Goal: Task Accomplishment & Management: Manage account settings

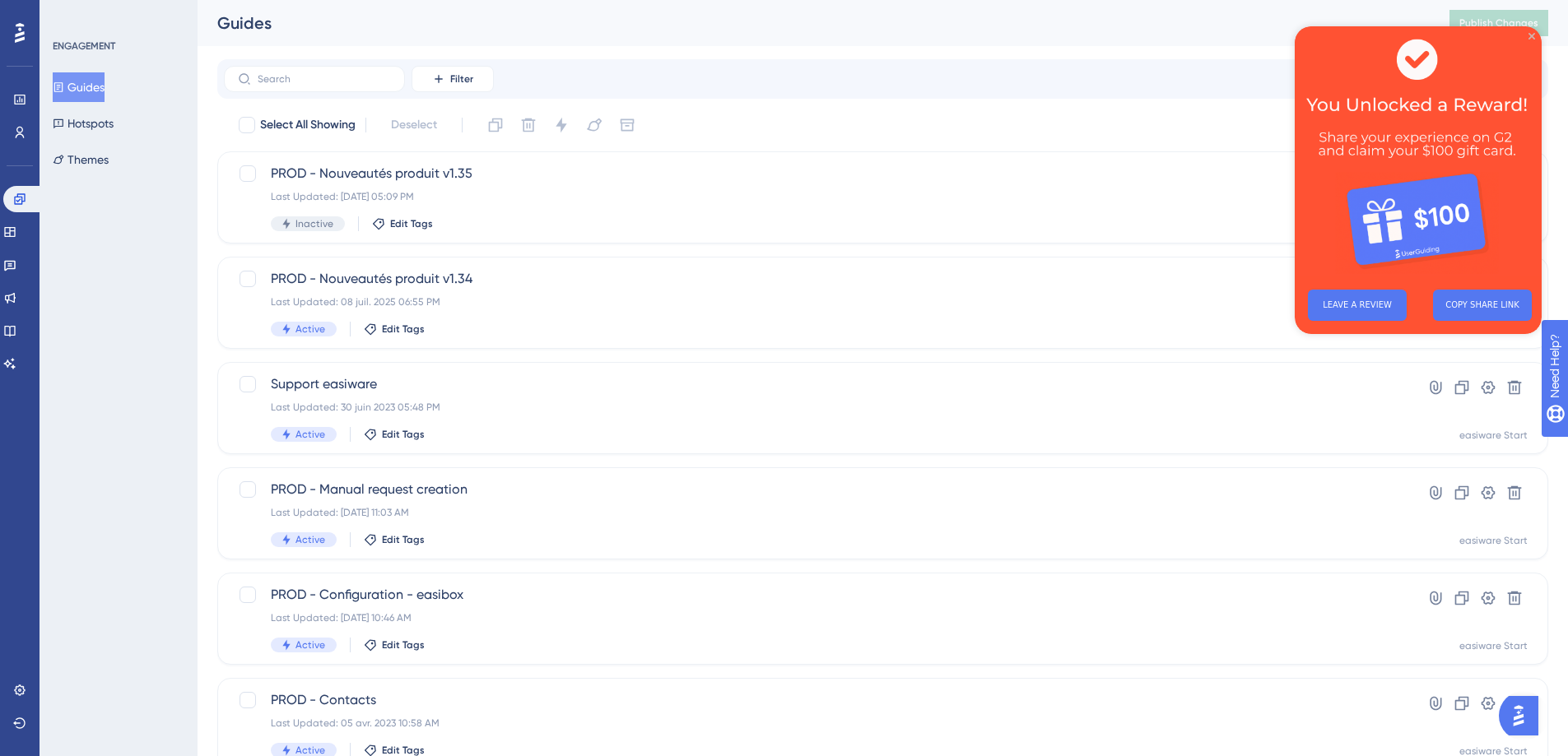
click at [1531, 36] on icon "Close Preview" at bounding box center [1532, 35] width 6 height 6
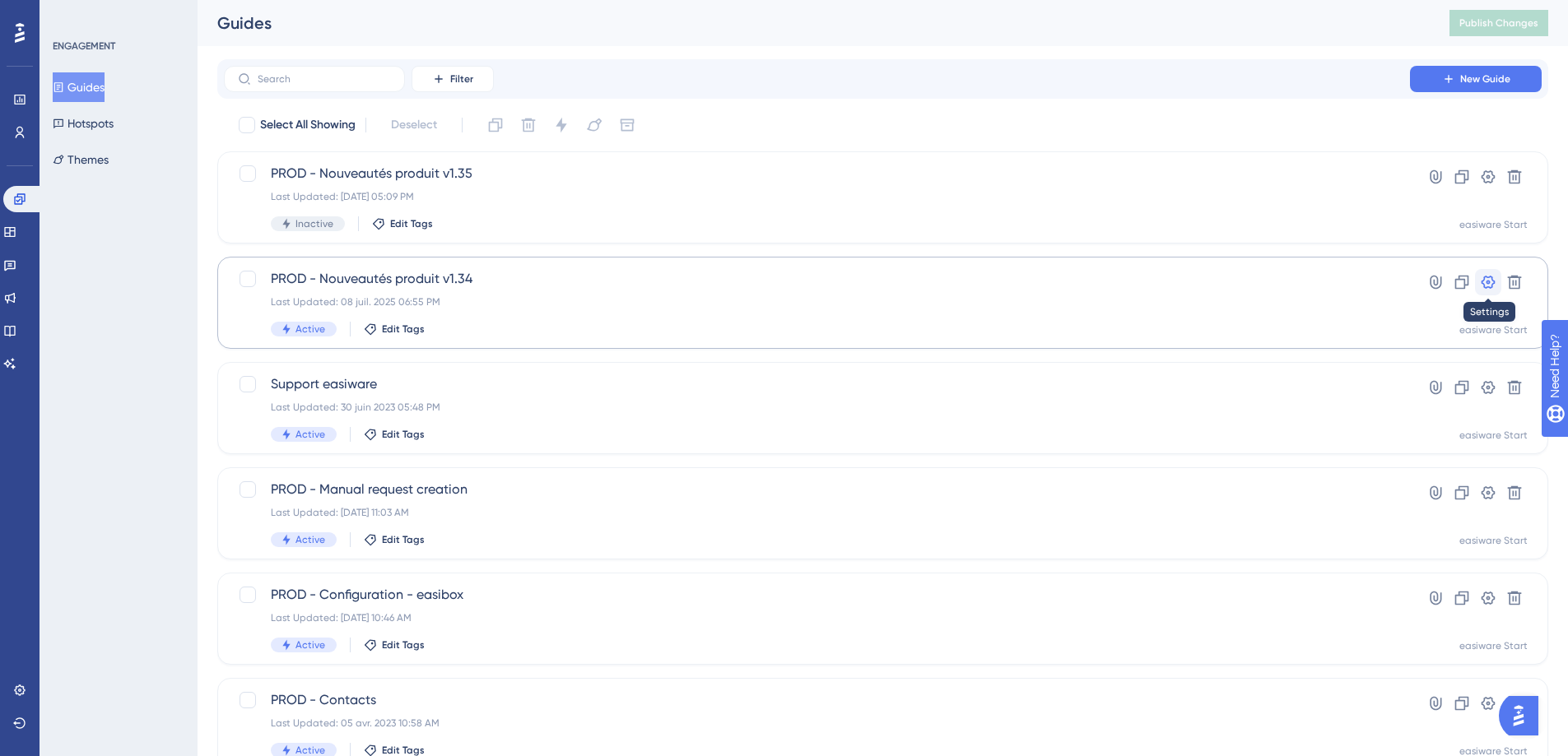
click at [1480, 286] on icon at bounding box center [1488, 282] width 16 height 16
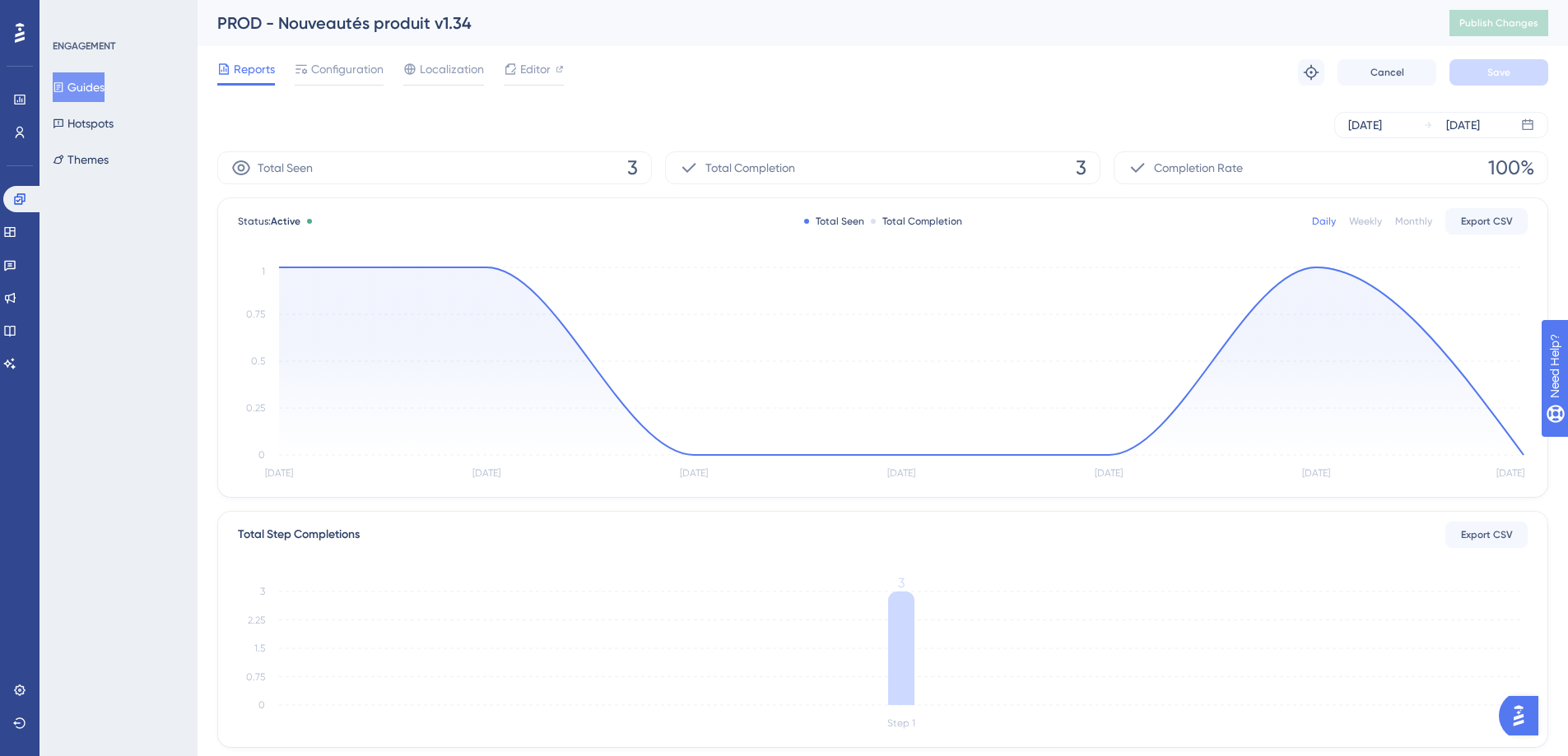
click at [97, 88] on button "Guides" at bounding box center [78, 87] width 52 height 30
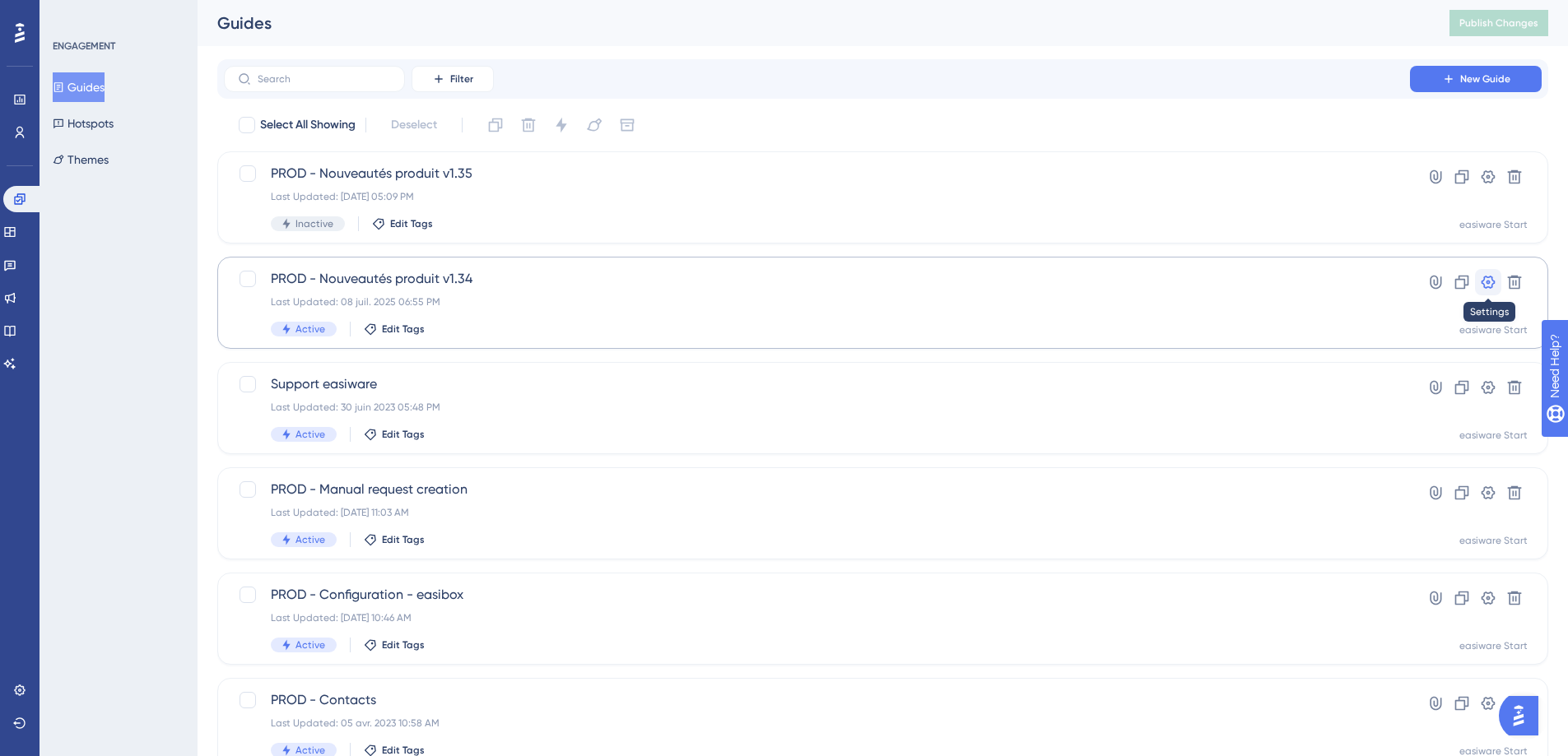
click at [1487, 285] on icon at bounding box center [1488, 282] width 16 height 16
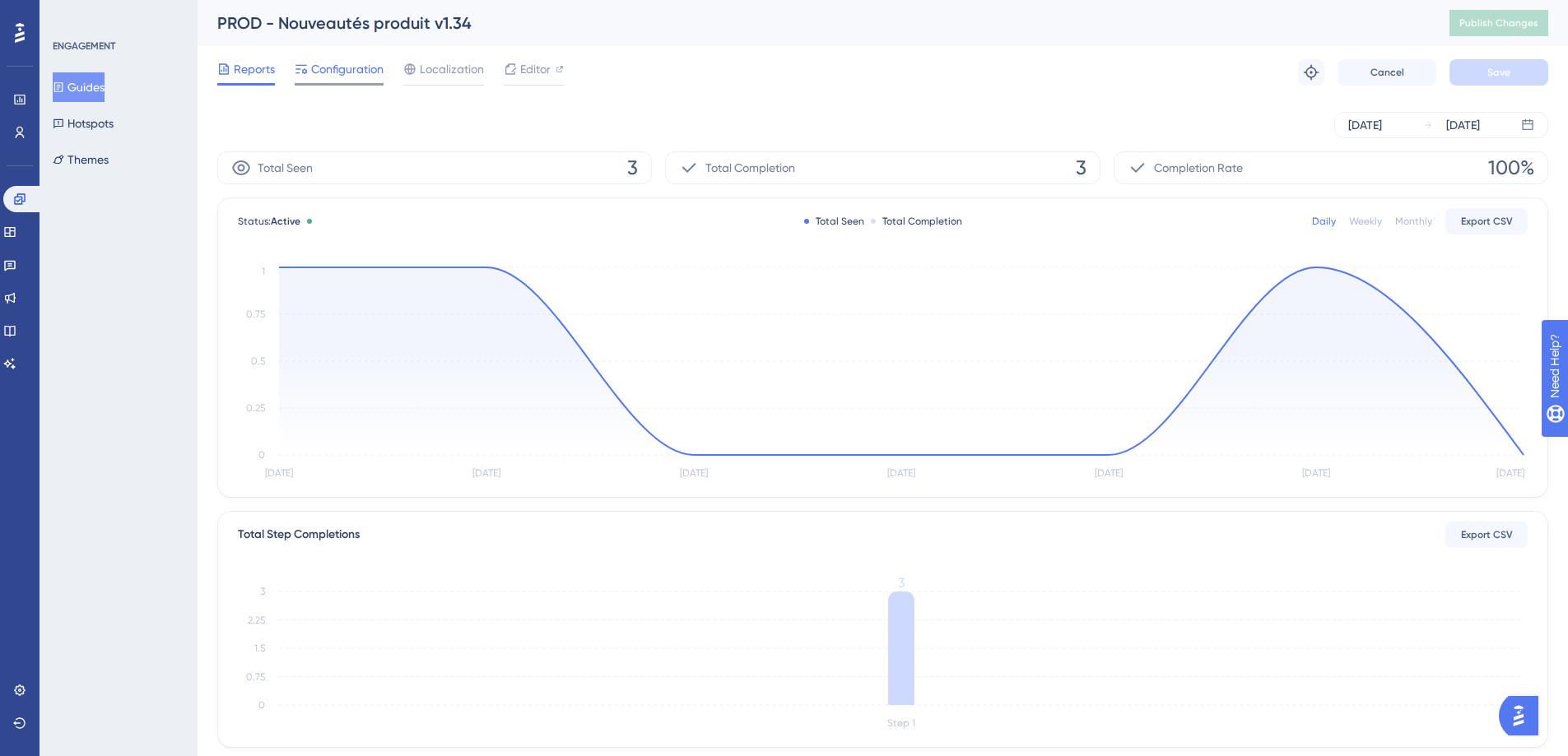
click at [363, 71] on span "Configuration" at bounding box center [348, 69] width 72 height 20
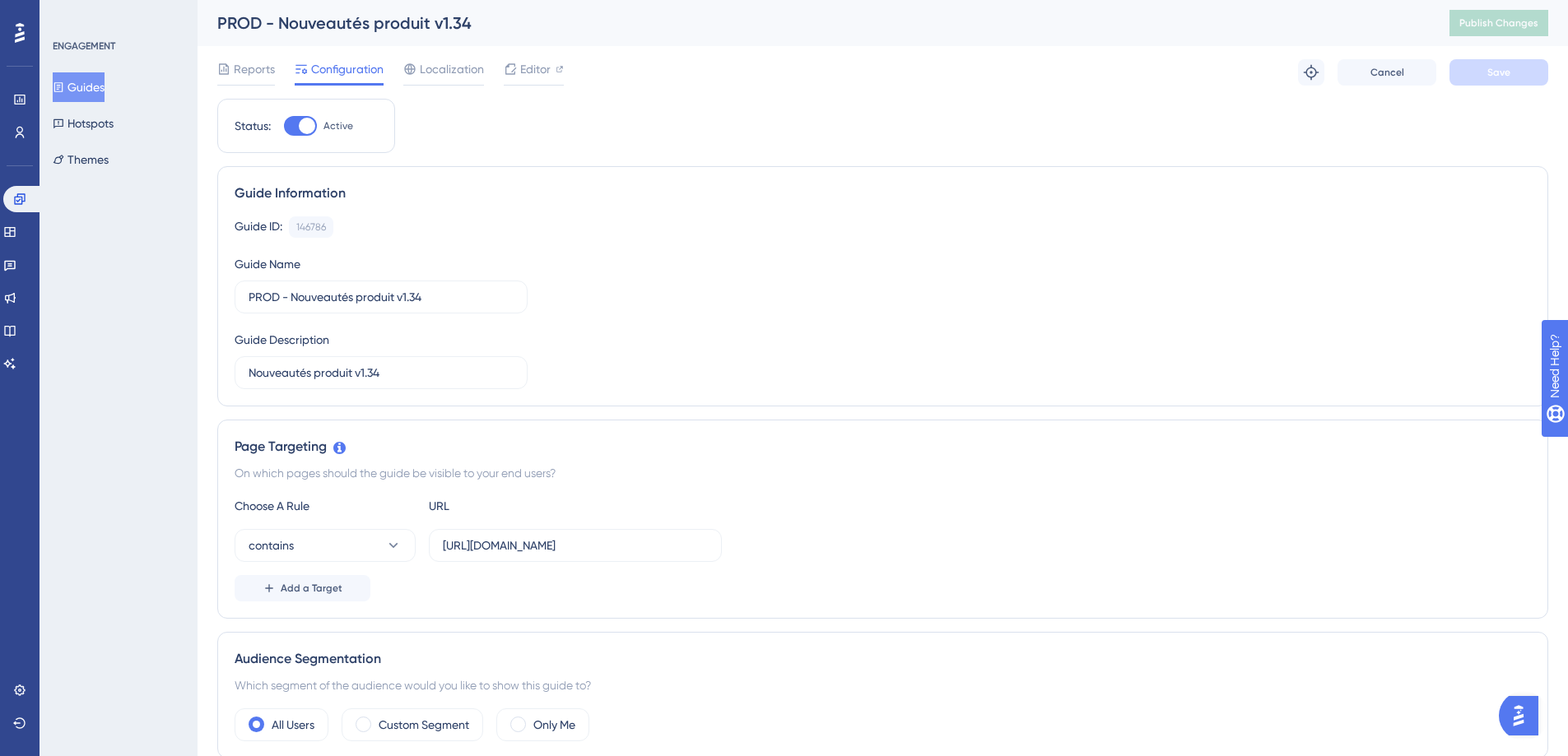
click at [306, 121] on div at bounding box center [307, 126] width 16 height 16
click at [284, 126] on input "Active" at bounding box center [284, 126] width 1 height 1
checkbox input "false"
click at [1544, 84] on button "Save" at bounding box center [1498, 72] width 99 height 26
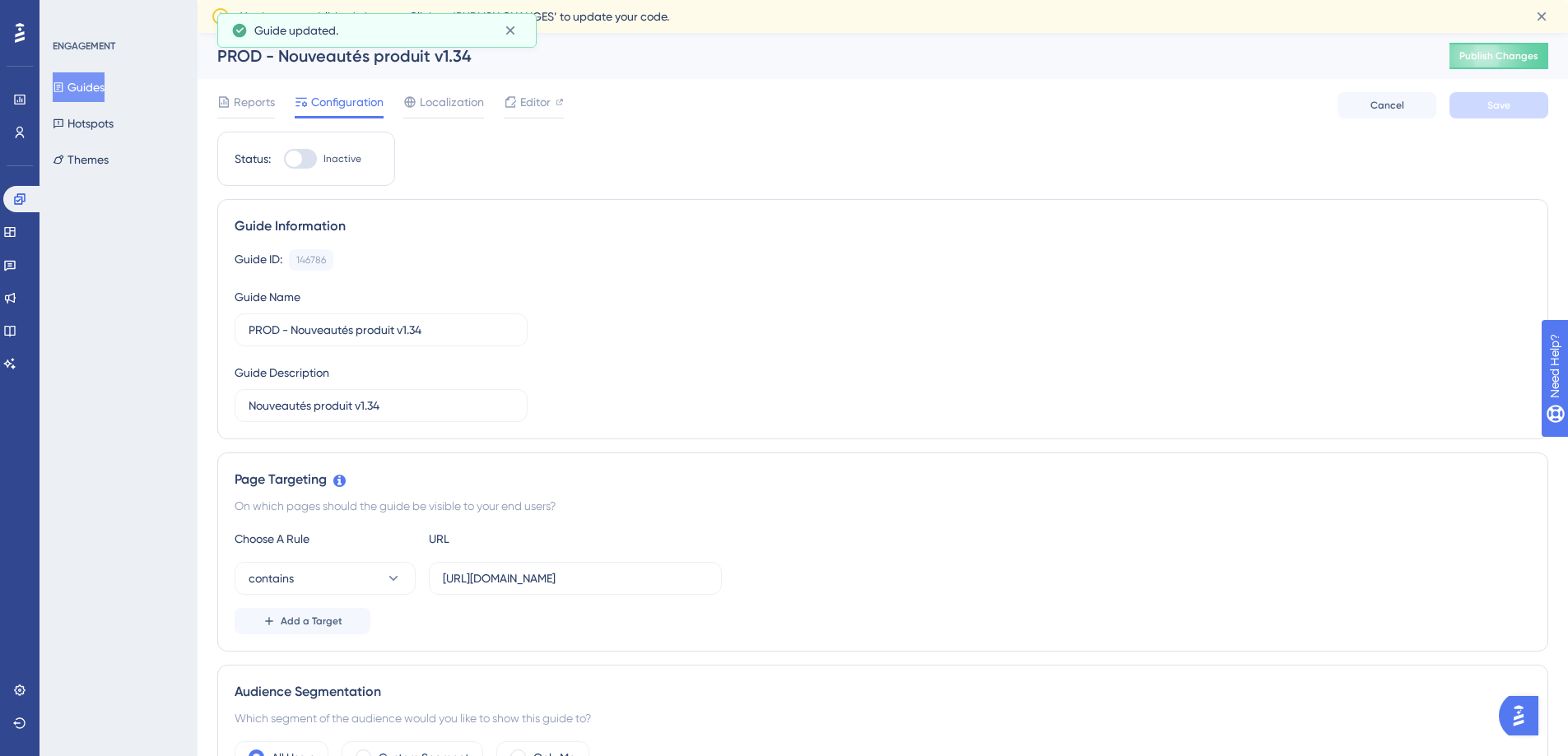
click at [95, 80] on button "Guides" at bounding box center [78, 87] width 52 height 30
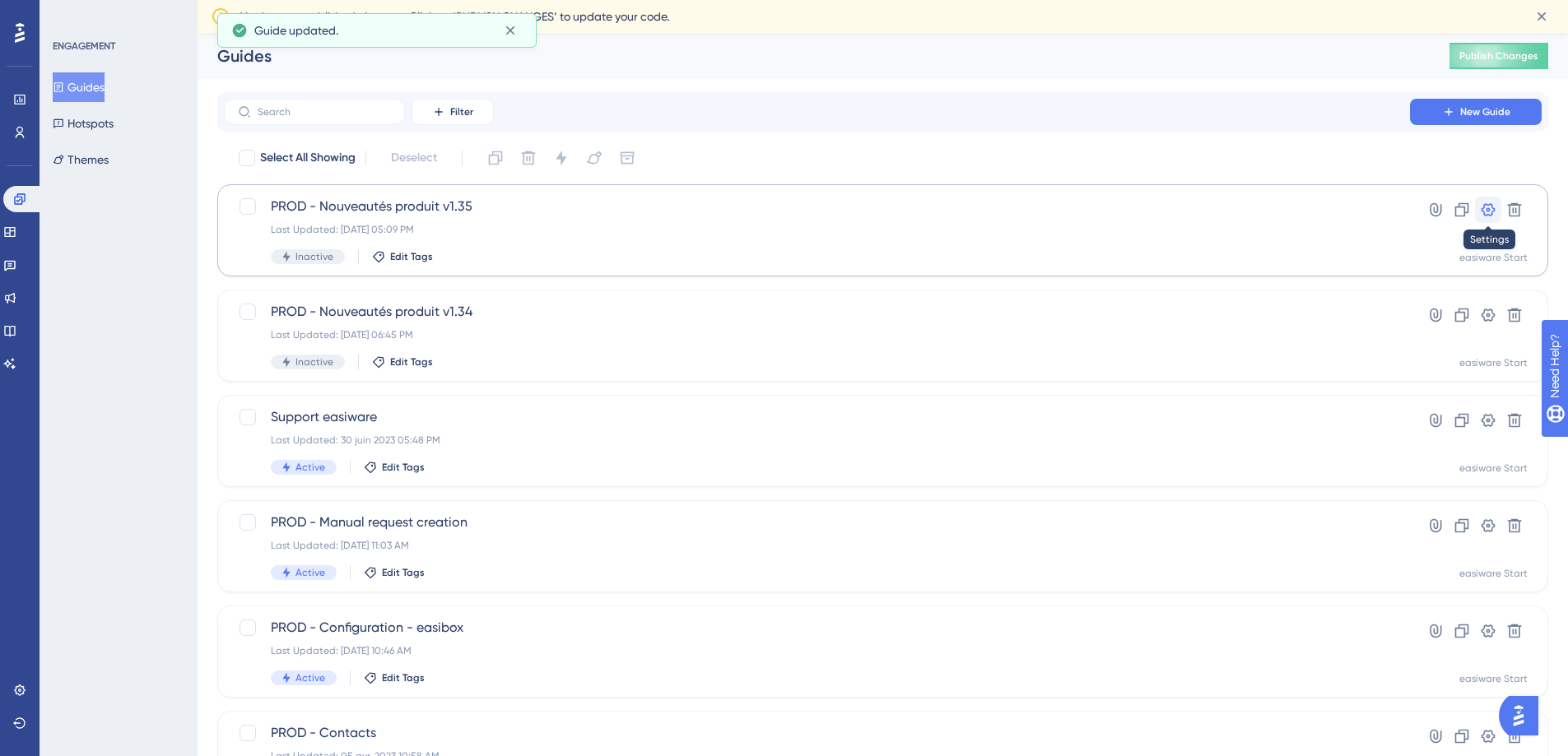
click at [1487, 210] on icon at bounding box center [1488, 210] width 16 height 16
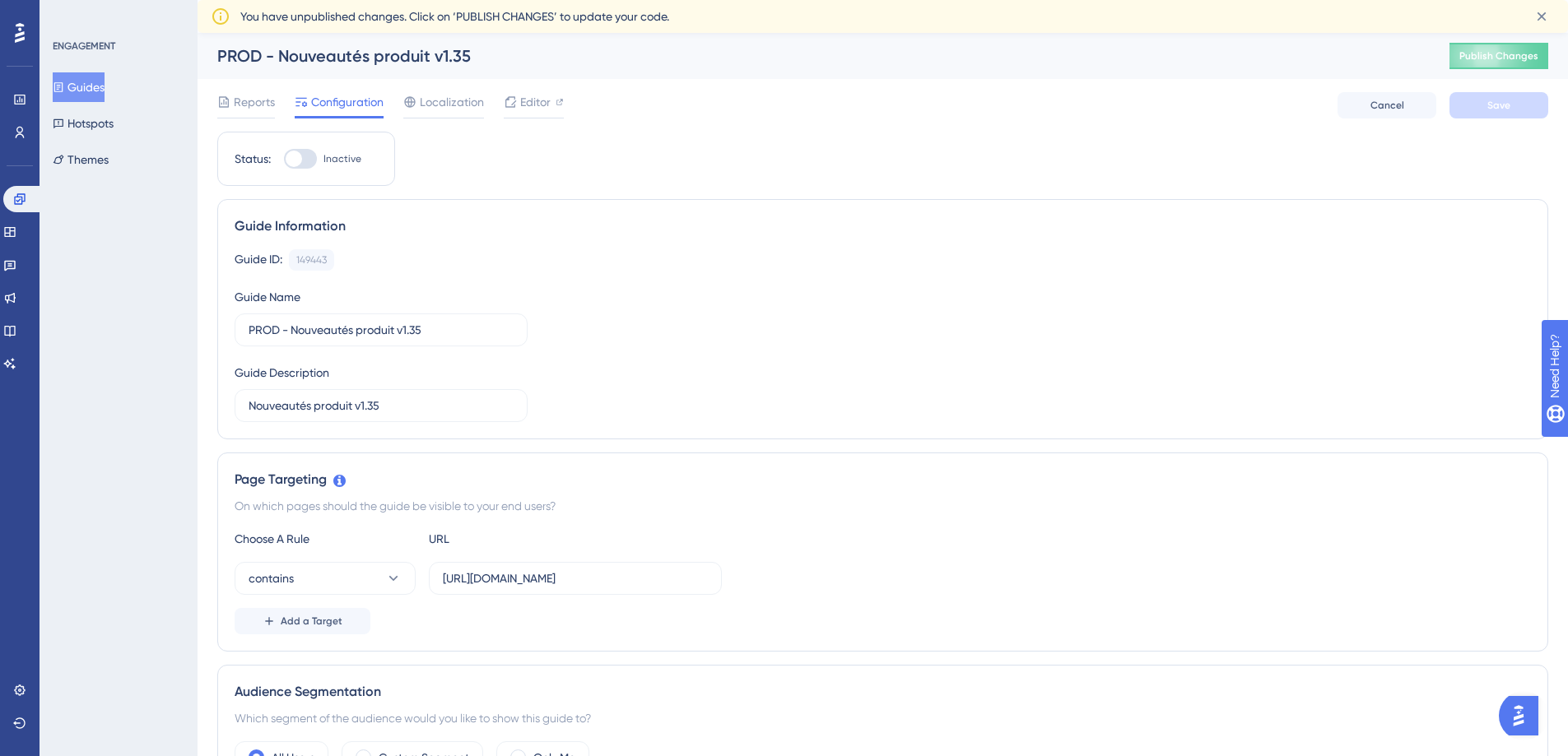
click at [301, 162] on div at bounding box center [301, 158] width 33 height 20
click at [284, 159] on input "Inactive" at bounding box center [284, 158] width 1 height 1
checkbox input "true"
click at [1485, 104] on button "Save" at bounding box center [1498, 105] width 99 height 26
click at [1467, 59] on button "Publish Changes" at bounding box center [1498, 55] width 99 height 26
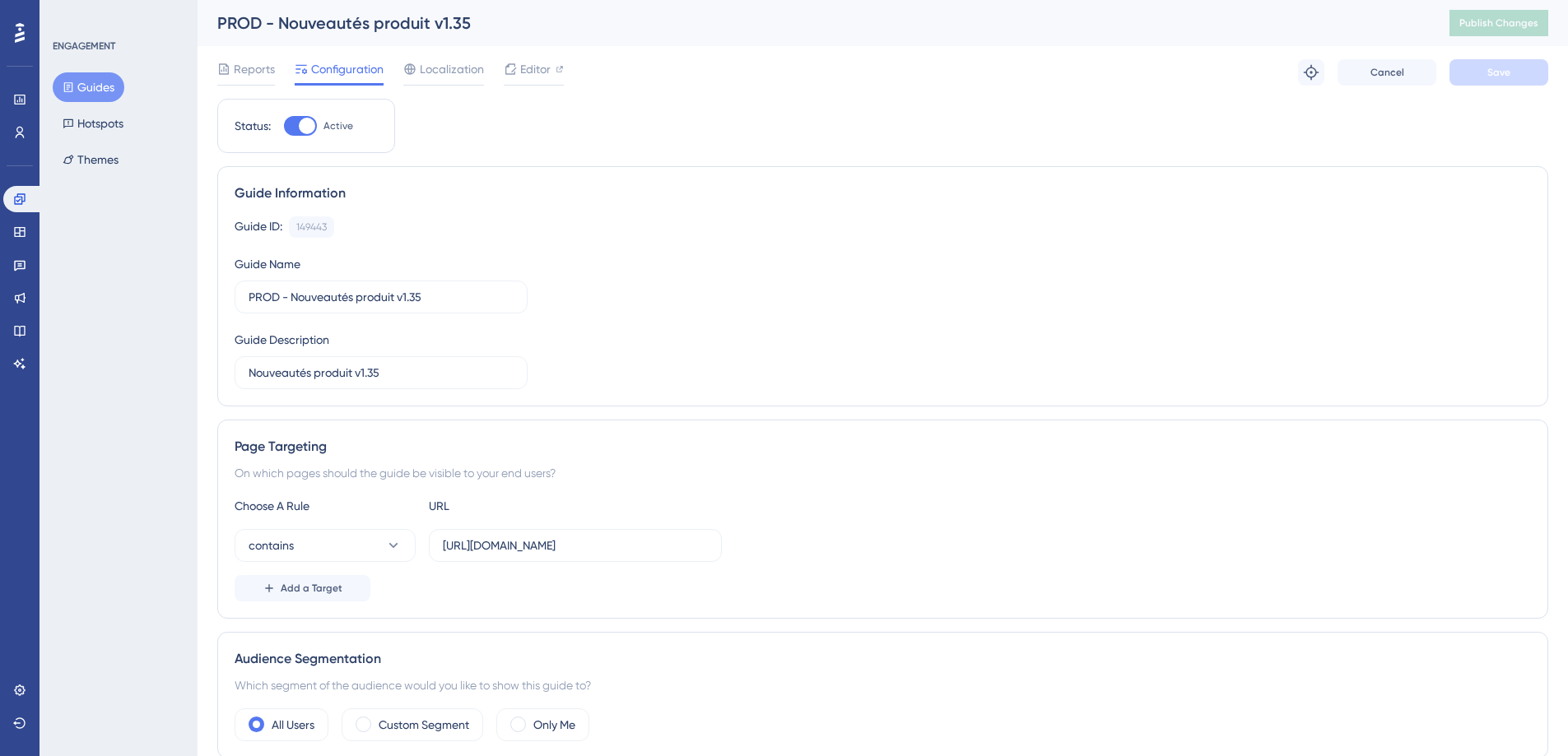
click at [63, 86] on icon at bounding box center [68, 87] width 12 height 12
